Goal: Understand process/instructions: Learn how to perform a task or action

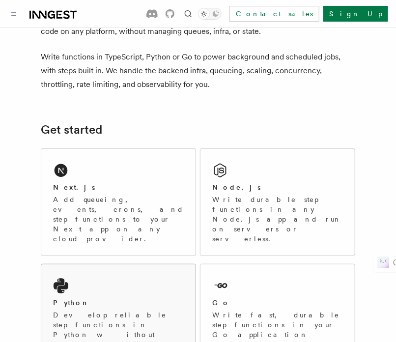
scroll to position [65, 0]
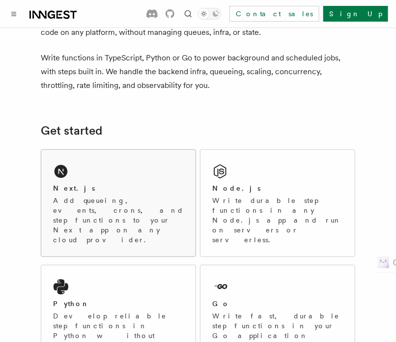
click at [107, 200] on p "Add queueing, events, crons, and step functions to your Next app on any cloud p…" at bounding box center [118, 219] width 131 height 49
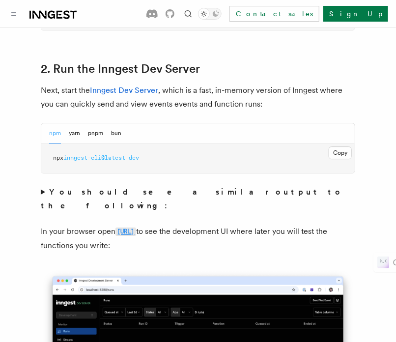
scroll to position [697, 0]
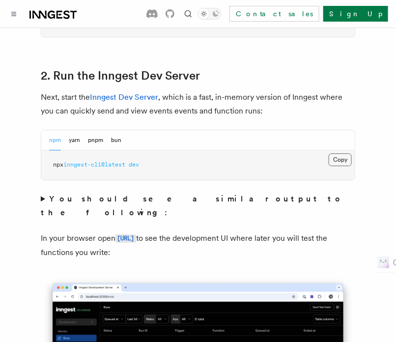
click at [342, 153] on button "Copy Copied" at bounding box center [339, 159] width 23 height 13
click at [338, 153] on button "Copy Copied" at bounding box center [339, 159] width 23 height 13
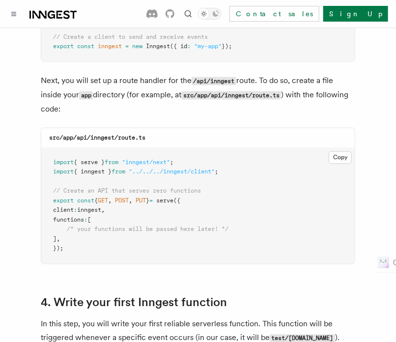
scroll to position [1359, 0]
click at [338, 151] on button "Copy Copied" at bounding box center [339, 157] width 23 height 13
click at [342, 151] on button "Copy Copied" at bounding box center [339, 157] width 23 height 13
drag, startPoint x: 91, startPoint y: 110, endPoint x: 152, endPoint y: 107, distance: 60.4
click at [152, 128] on div "src/app/api/inngest/route.ts" at bounding box center [197, 138] width 313 height 20
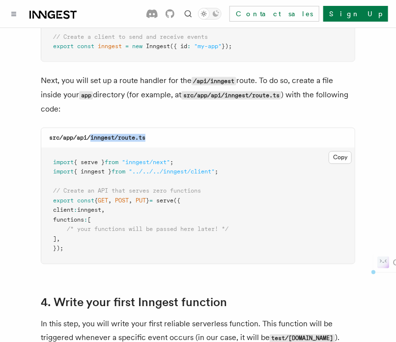
copy code "inngest/route.ts"
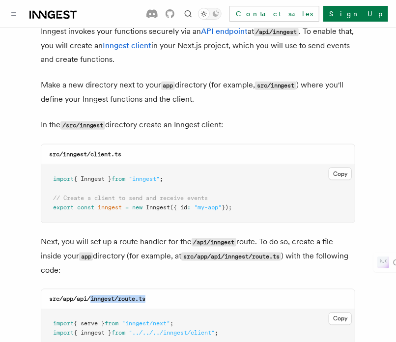
scroll to position [1203, 0]
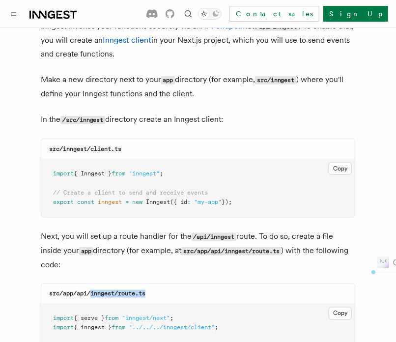
drag, startPoint x: 246, startPoint y: 174, endPoint x: 41, endPoint y: 143, distance: 207.5
click at [41, 159] on pre "import { Inngest } from "inngest" ; // Create a client to send and receive even…" at bounding box center [197, 188] width 313 height 58
copy code "import { Inngest } from "inngest" ; // Create a client to send and receive even…"
